Goal: Navigation & Orientation: Go to known website

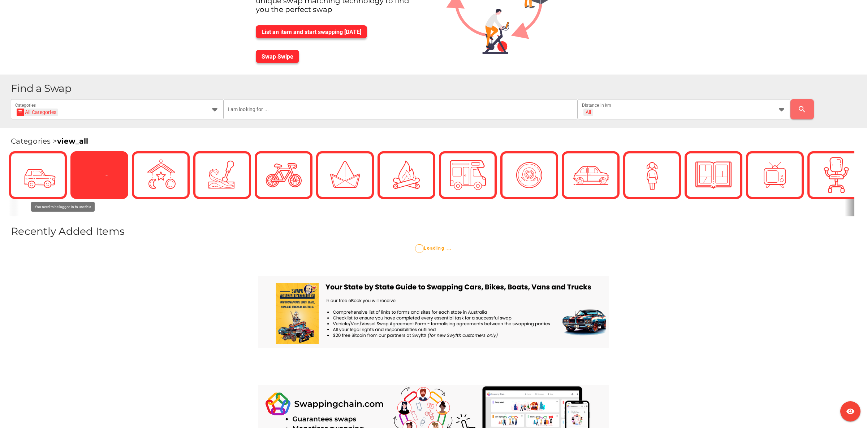
scroll to position [0, 36]
